Goal: Information Seeking & Learning: Learn about a topic

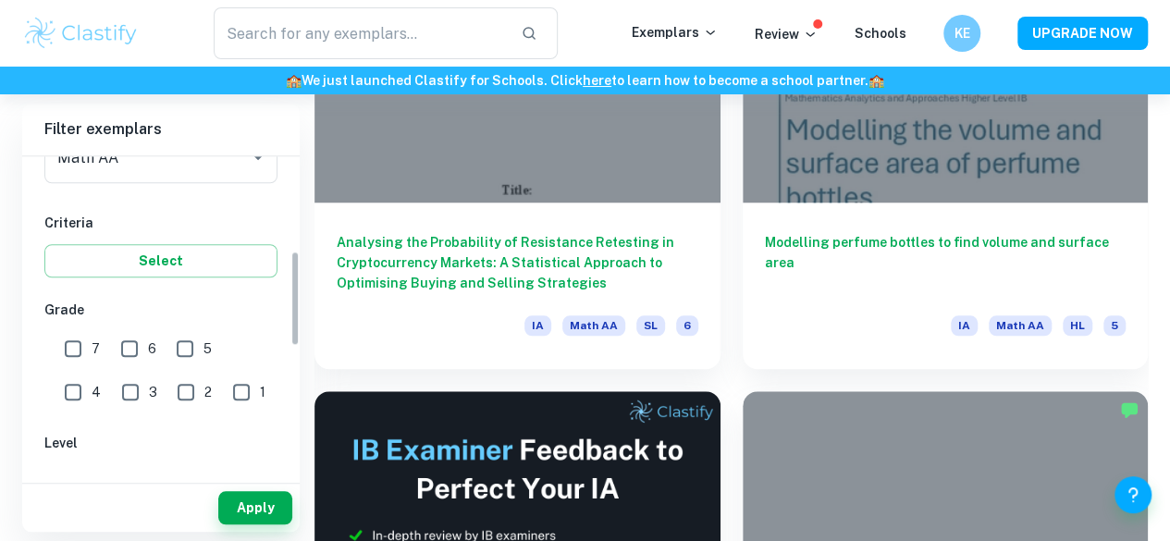
scroll to position [320, 0]
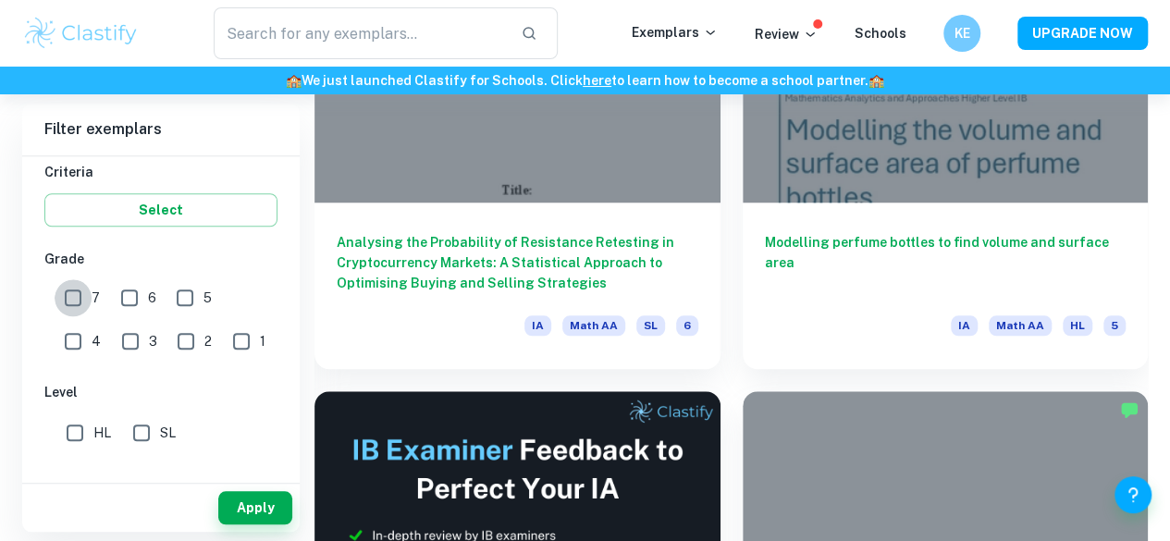
click at [78, 298] on input "7" at bounding box center [73, 297] width 37 height 37
checkbox input "true"
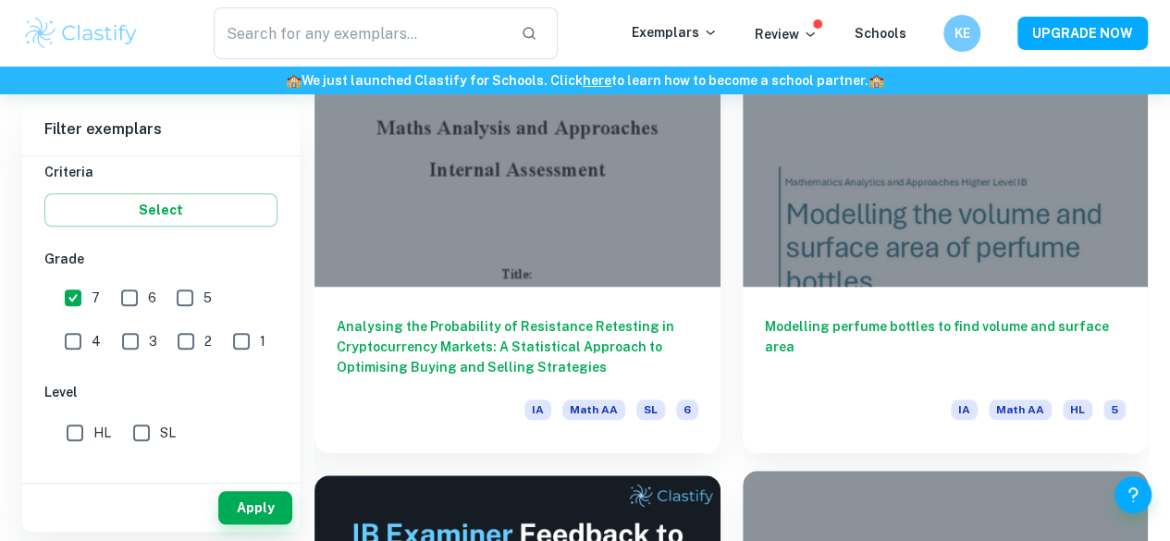
scroll to position [640, 0]
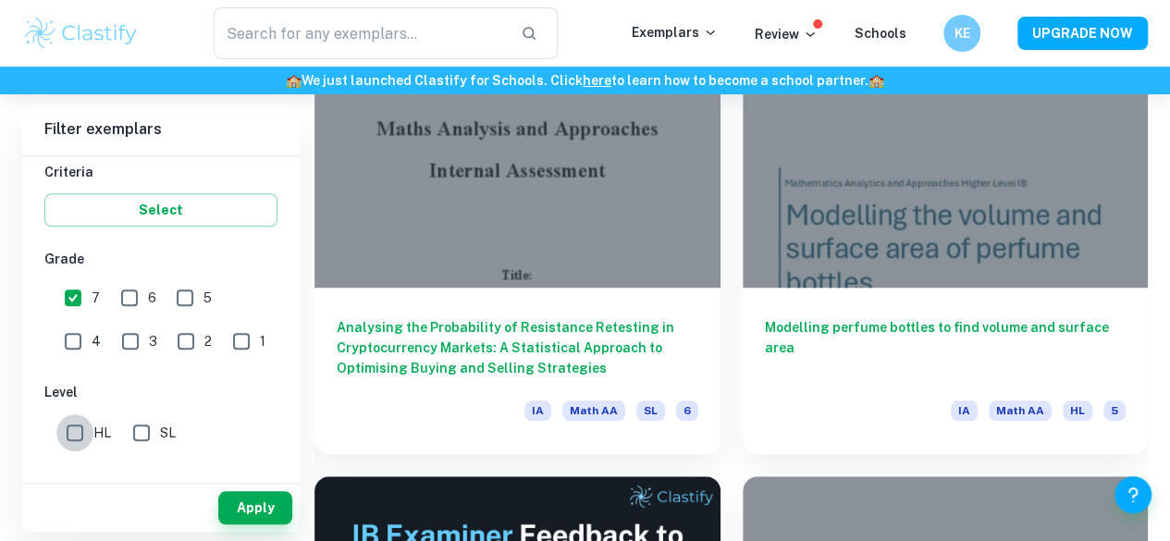
click at [77, 436] on input "HL" at bounding box center [74, 432] width 37 height 37
checkbox input "true"
click at [259, 517] on button "Apply" at bounding box center [255, 507] width 74 height 33
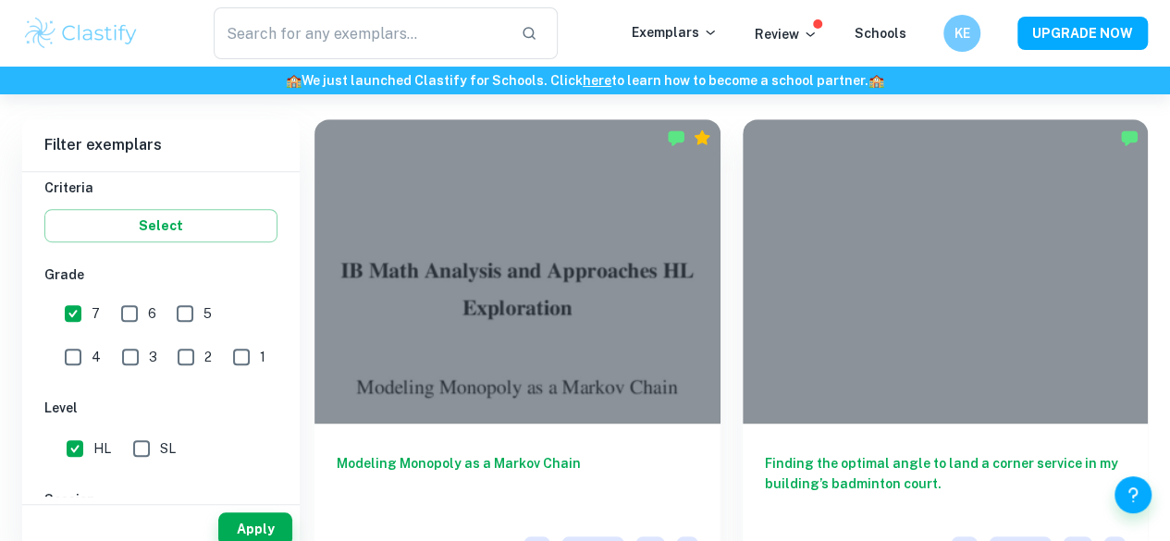
scroll to position [527, 0]
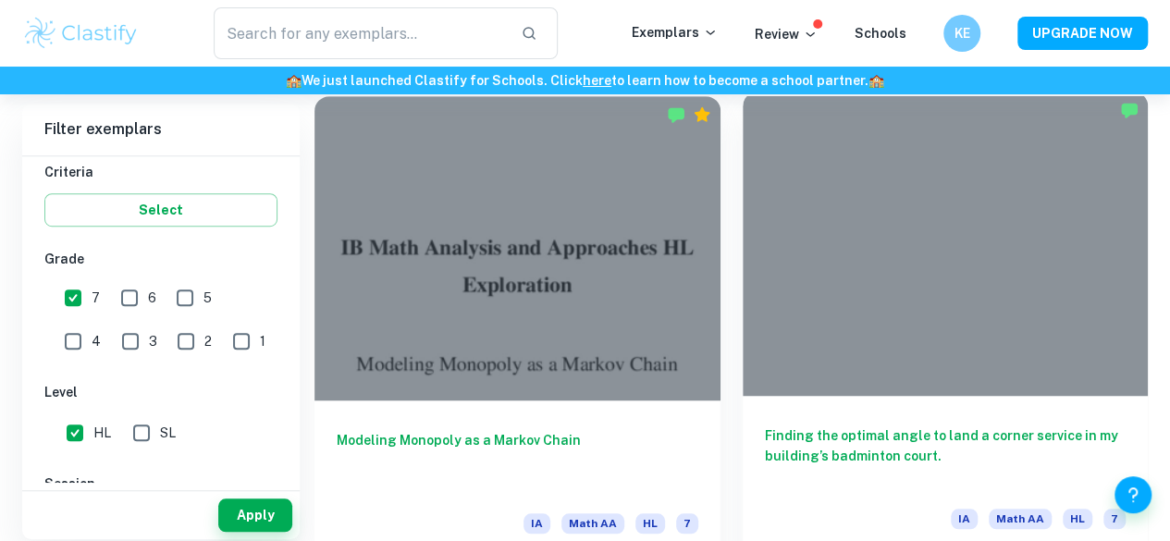
click at [776, 426] on h6 "Finding the optimal angle to land a corner service in my building’s badminton c…" at bounding box center [946, 456] width 362 height 61
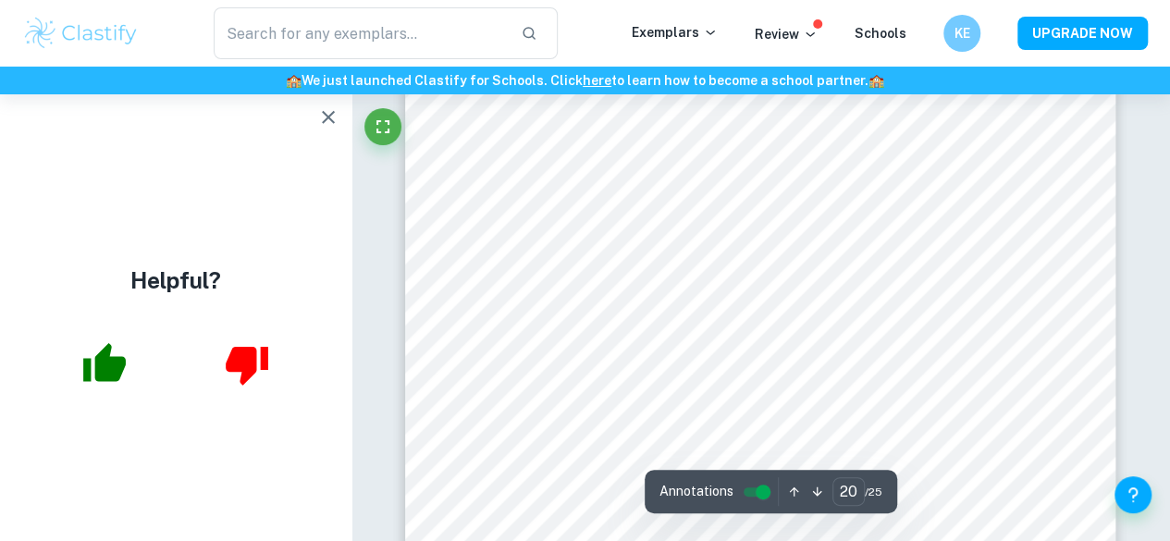
scroll to position [20252, 0]
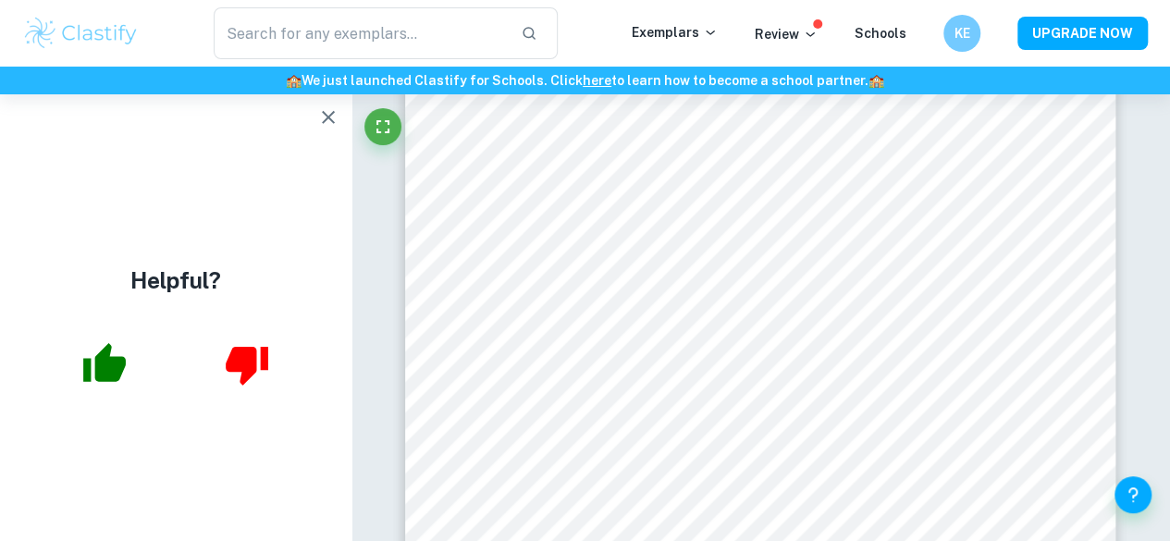
click at [0, 366] on div at bounding box center [176, 365] width 352 height 76
click at [321, 117] on icon "button" at bounding box center [328, 117] width 22 height 22
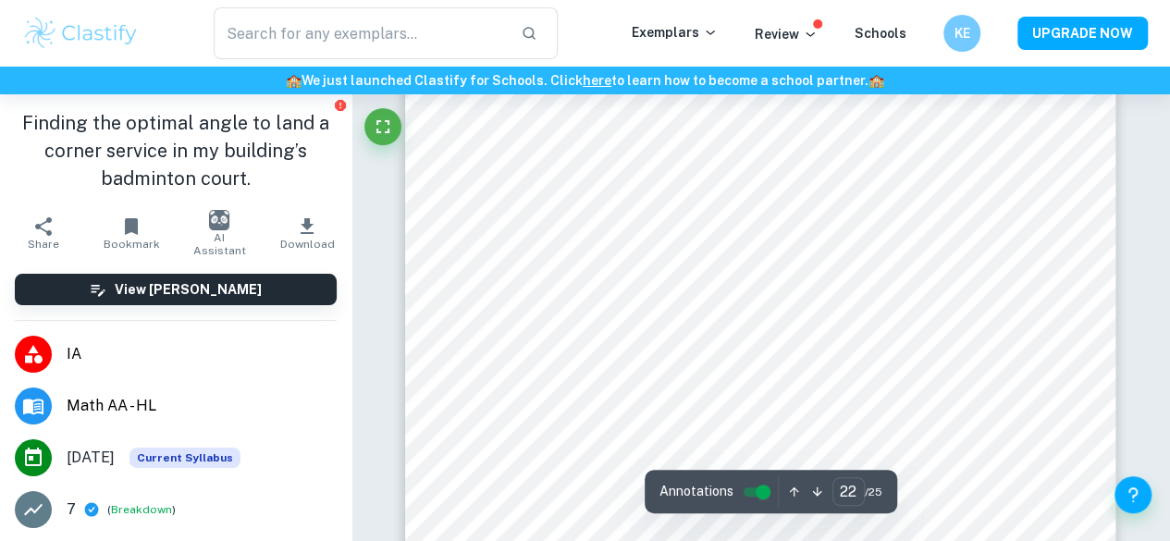
scroll to position [22326, 0]
drag, startPoint x: 578, startPoint y: 167, endPoint x: 375, endPoint y: 191, distance: 205.0
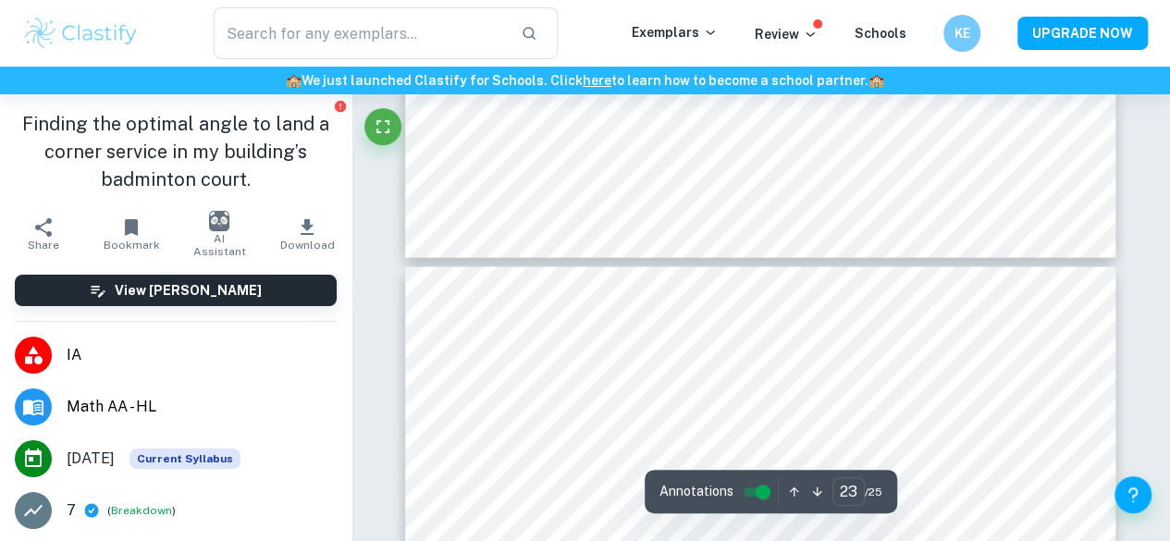
type input "22"
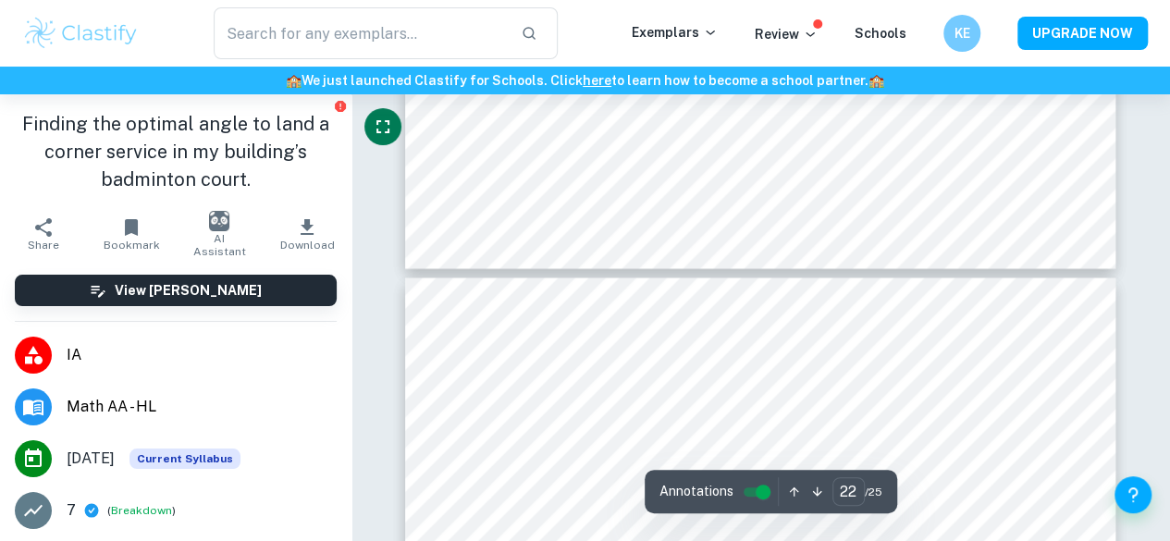
scroll to position [22676, 0]
